Goal: Task Accomplishment & Management: Manage account settings

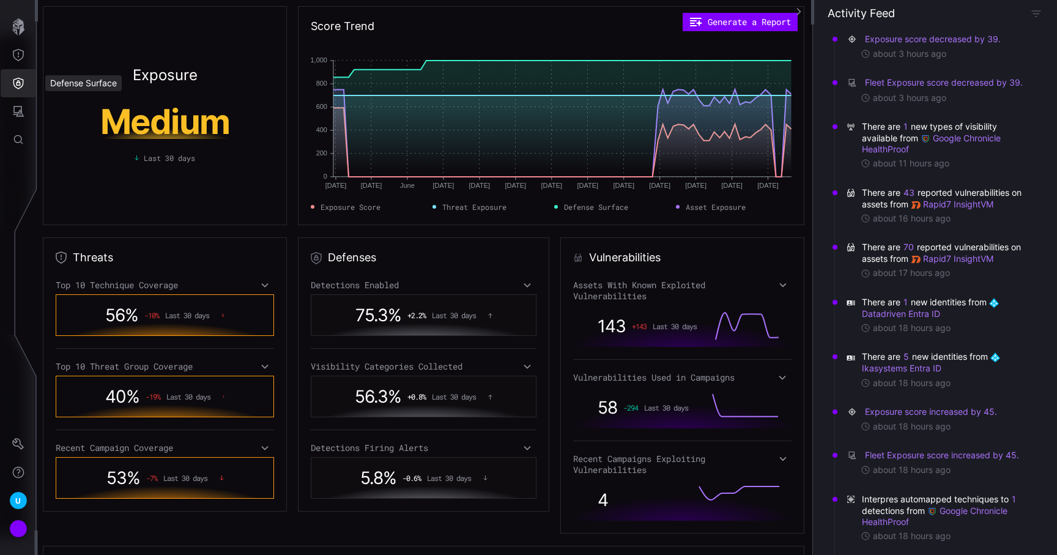
click at [13, 83] on icon "Defense Surface" at bounding box center [18, 83] width 12 height 12
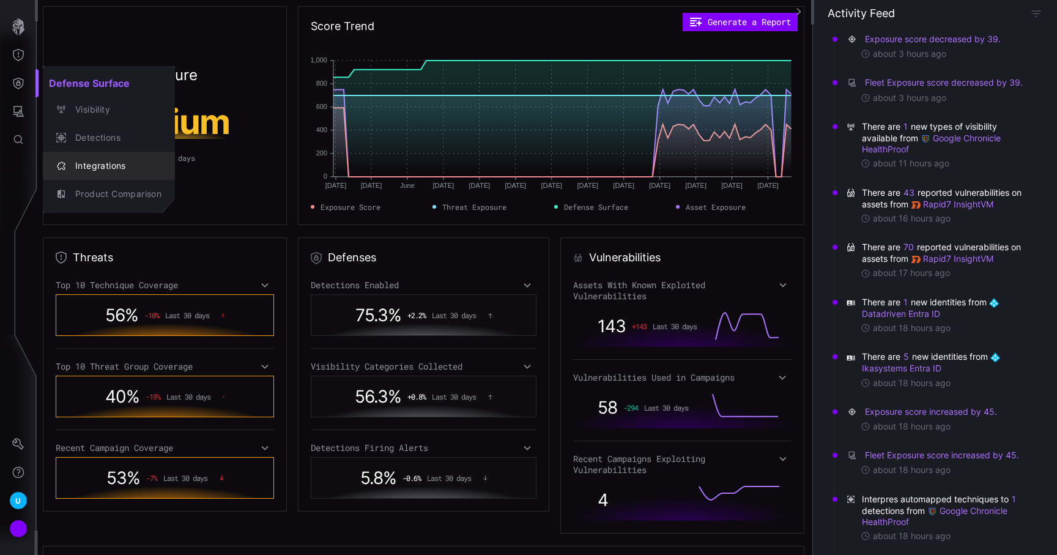
click at [86, 163] on div "Integrations" at bounding box center [115, 165] width 92 height 15
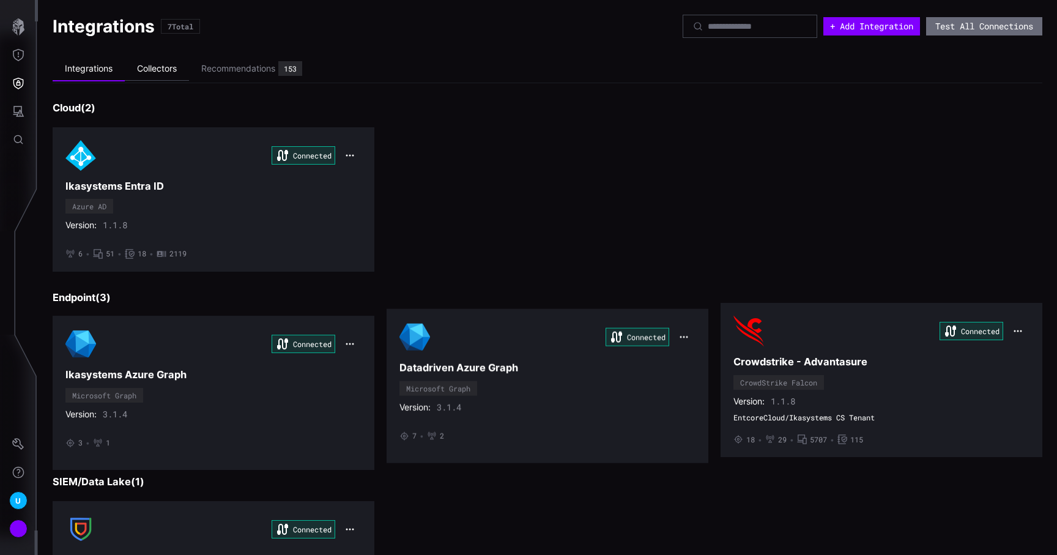
click at [158, 72] on li "Collectors" at bounding box center [157, 69] width 64 height 24
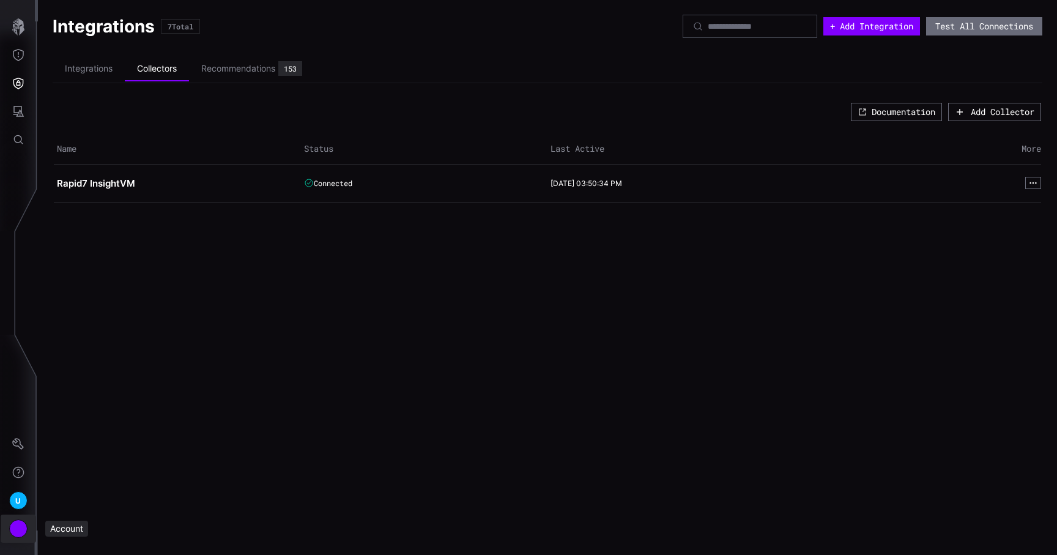
click at [21, 525] on div "Account" at bounding box center [18, 528] width 18 height 18
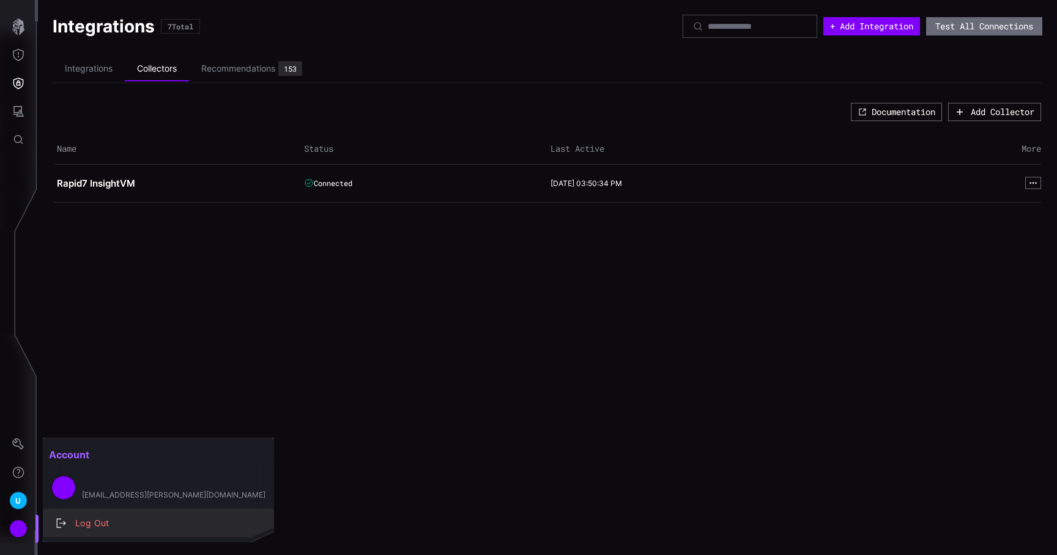
click at [75, 528] on div "Log Out" at bounding box center [165, 523] width 192 height 15
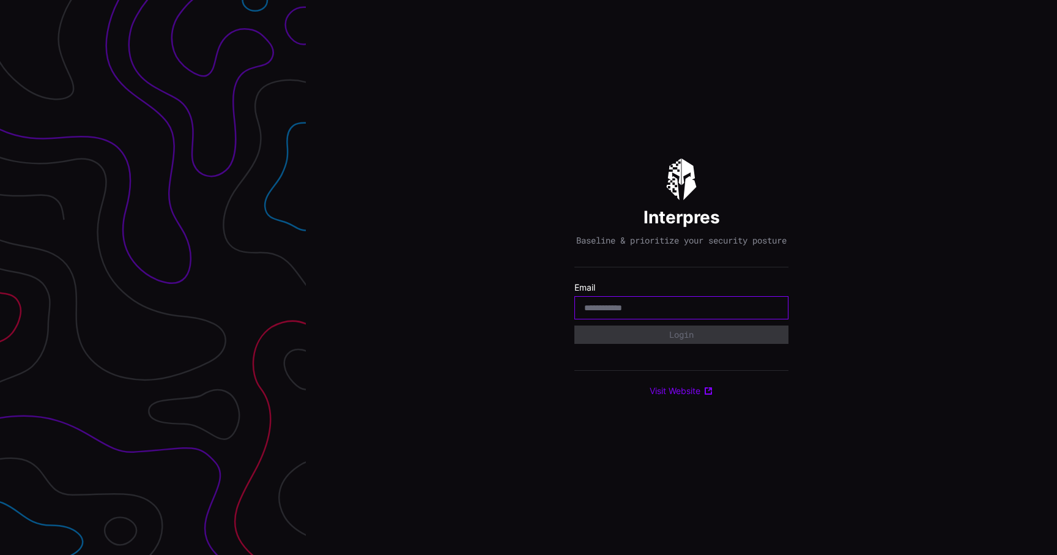
click at [665, 311] on input "email" at bounding box center [681, 307] width 195 height 11
type input "**********"
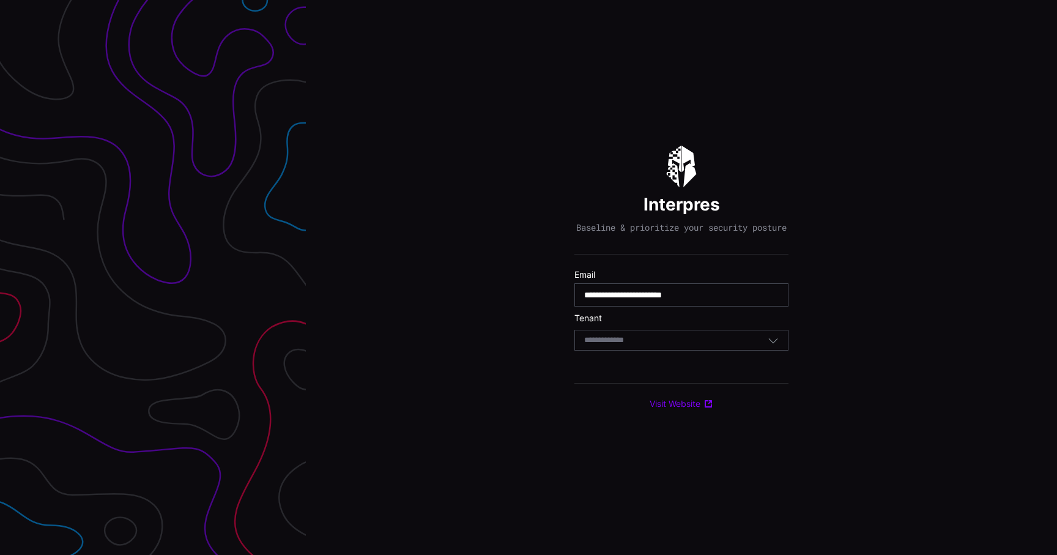
click at [672, 344] on div "Select Tenant" at bounding box center [676, 340] width 184 height 11
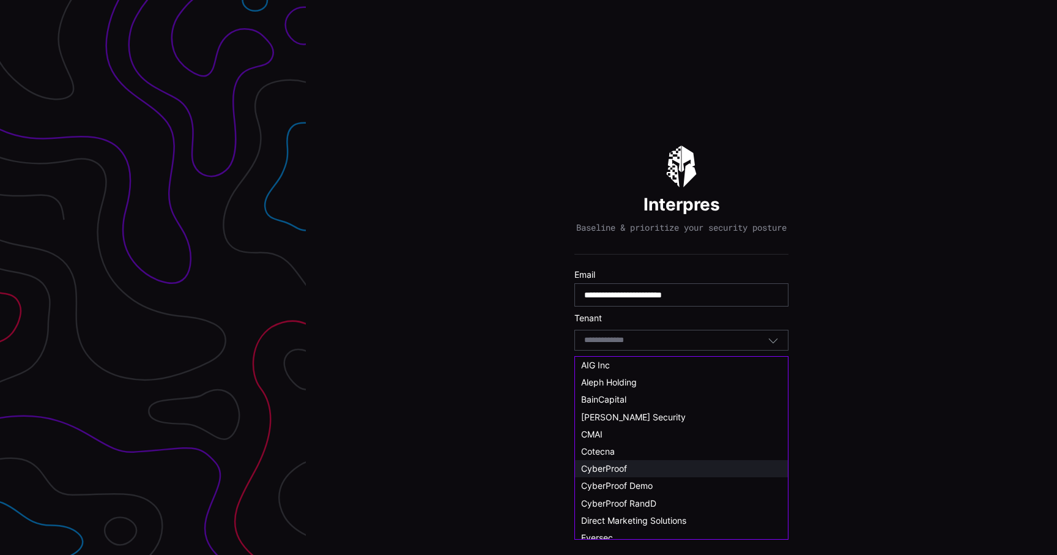
click at [636, 466] on div "CyberProof" at bounding box center [681, 468] width 201 height 11
